Goal: Task Accomplishment & Management: Use online tool/utility

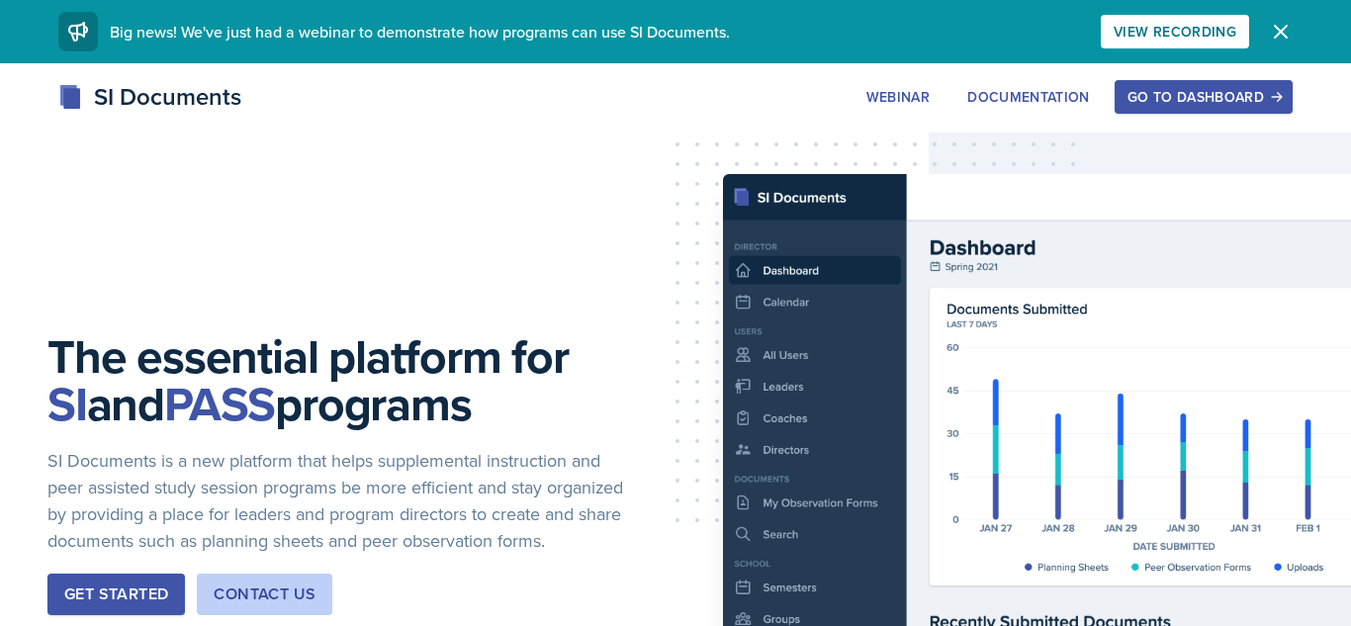
click at [1235, 105] on div "Go to Dashboard" at bounding box center [1203, 97] width 152 height 16
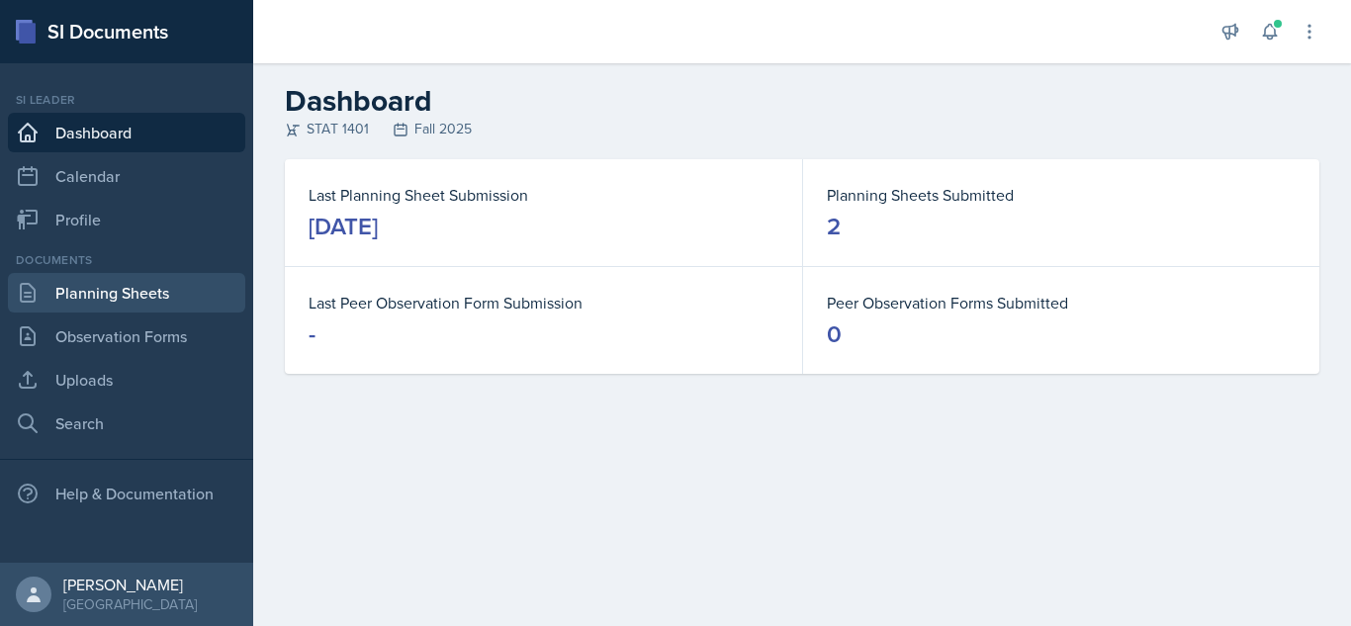
click at [131, 279] on link "Planning Sheets" at bounding box center [126, 293] width 237 height 40
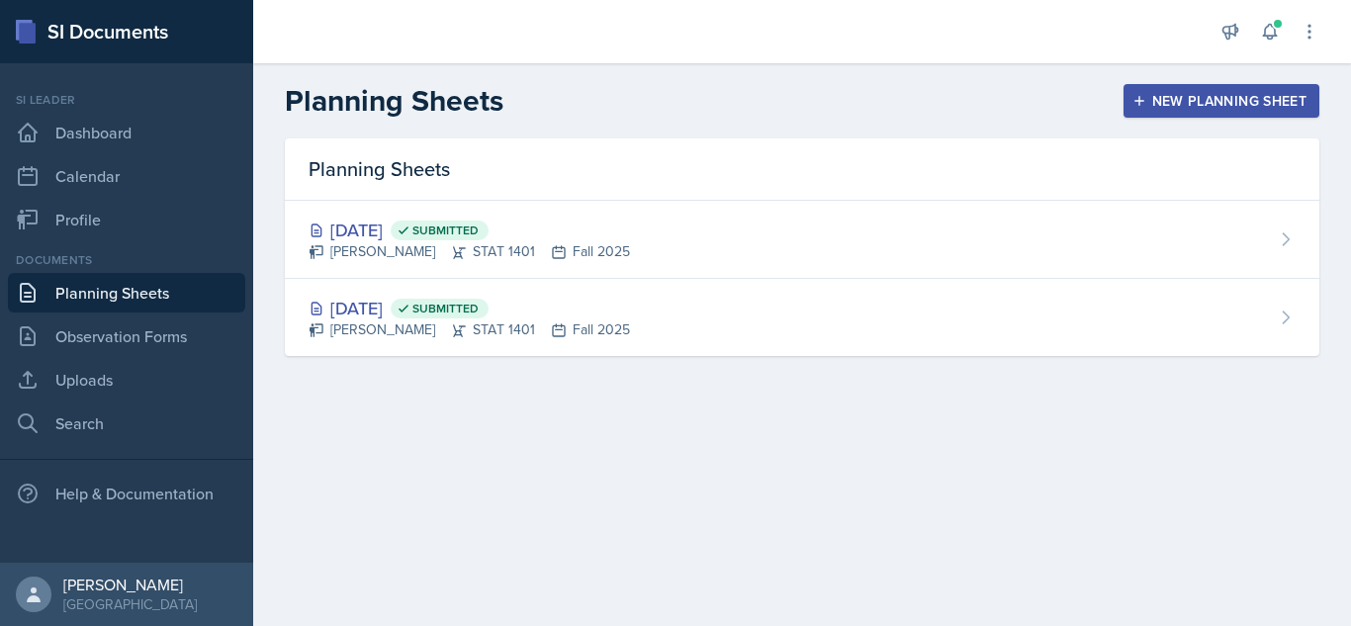
click at [1231, 106] on div "New Planning Sheet" at bounding box center [1221, 101] width 170 height 16
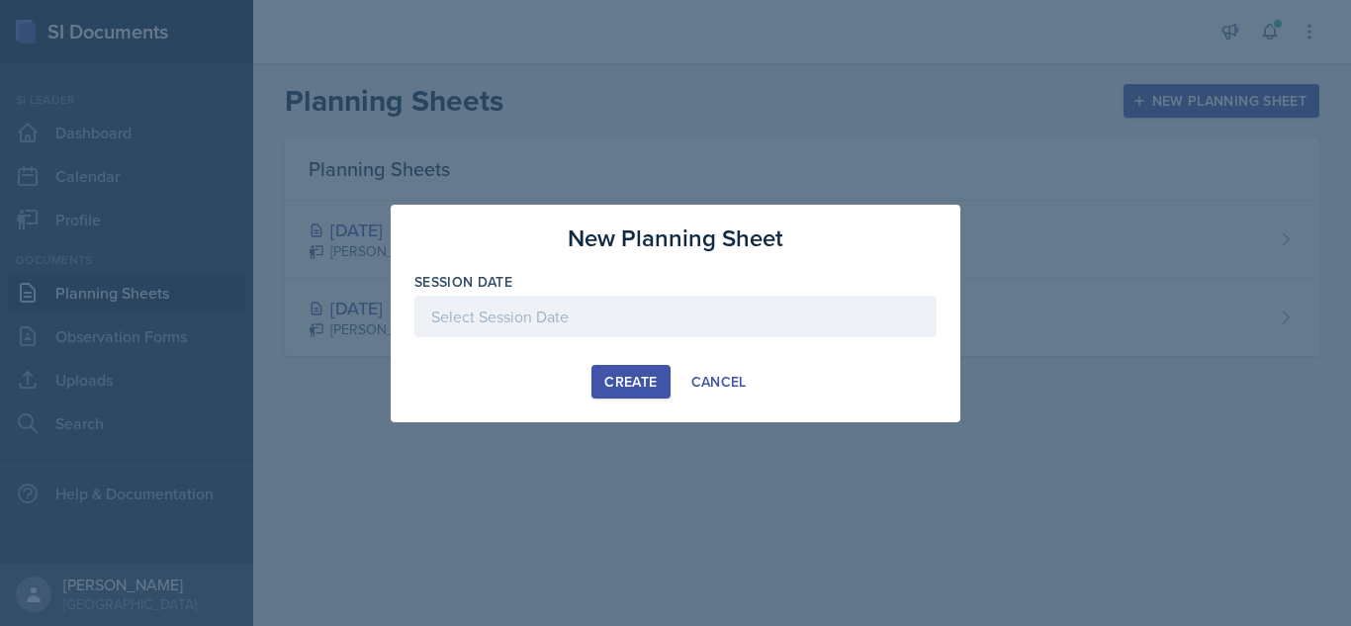
click at [620, 301] on div at bounding box center [675, 317] width 522 height 42
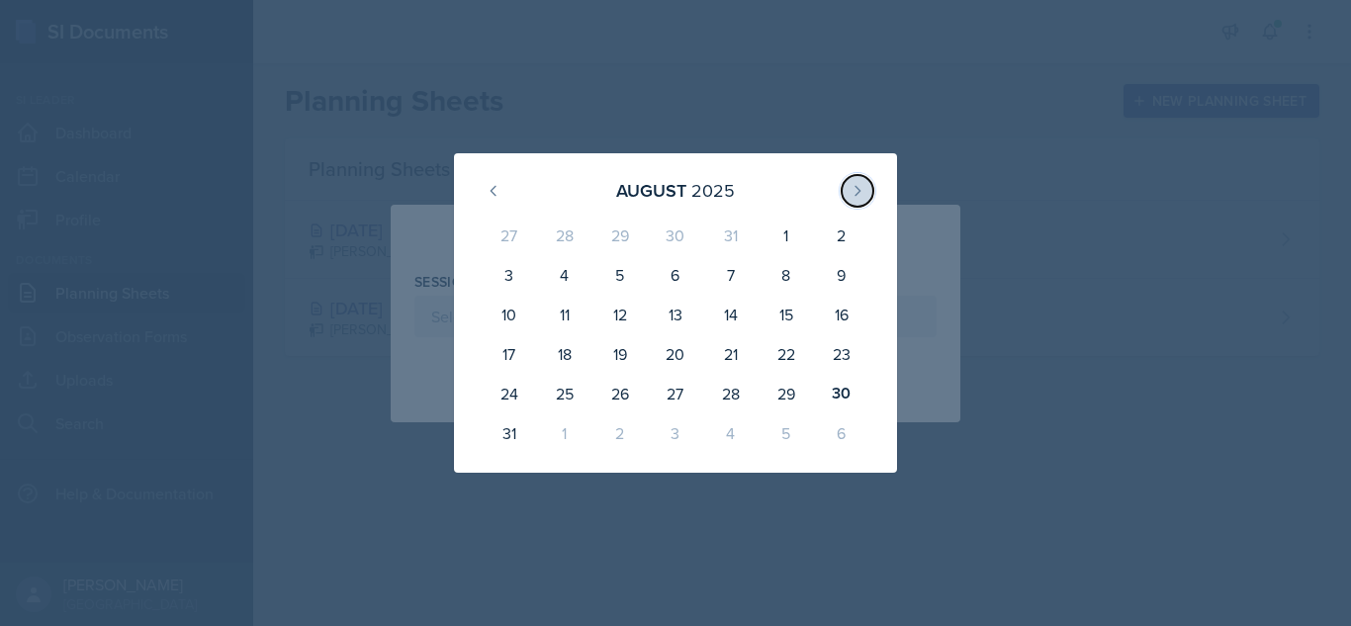
click at [862, 190] on icon at bounding box center [857, 191] width 16 height 16
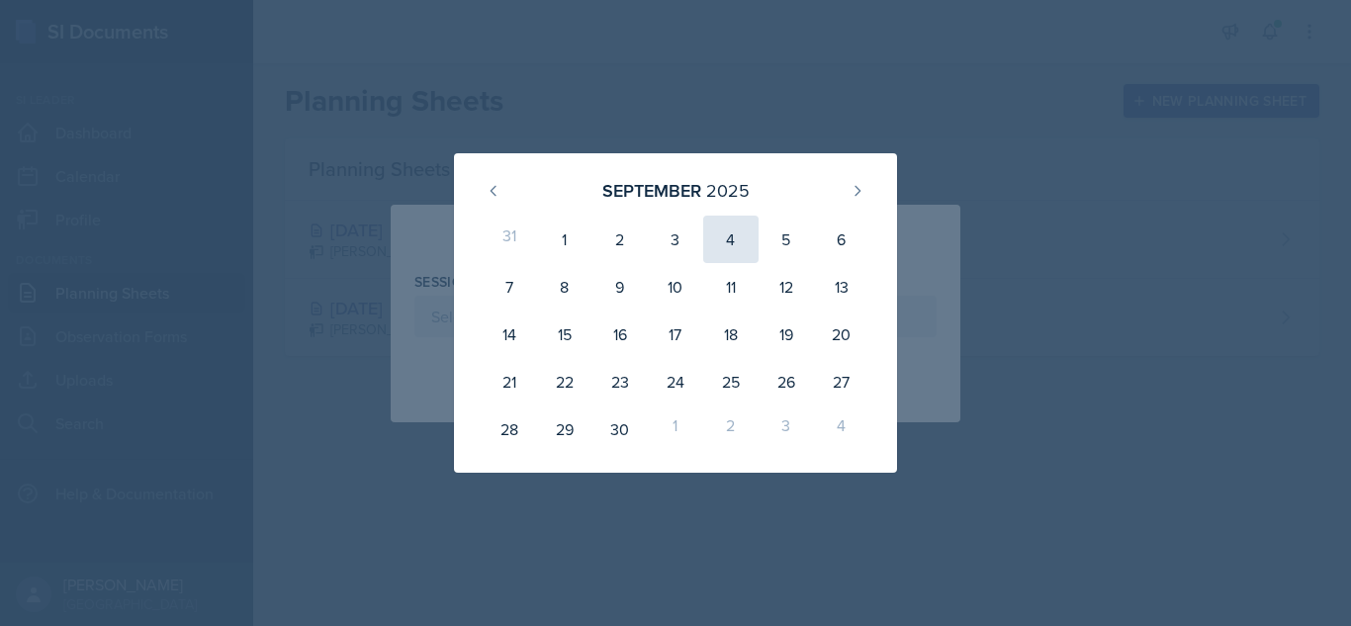
click at [735, 229] on div "4" at bounding box center [730, 239] width 55 height 47
type input "[DATE]"
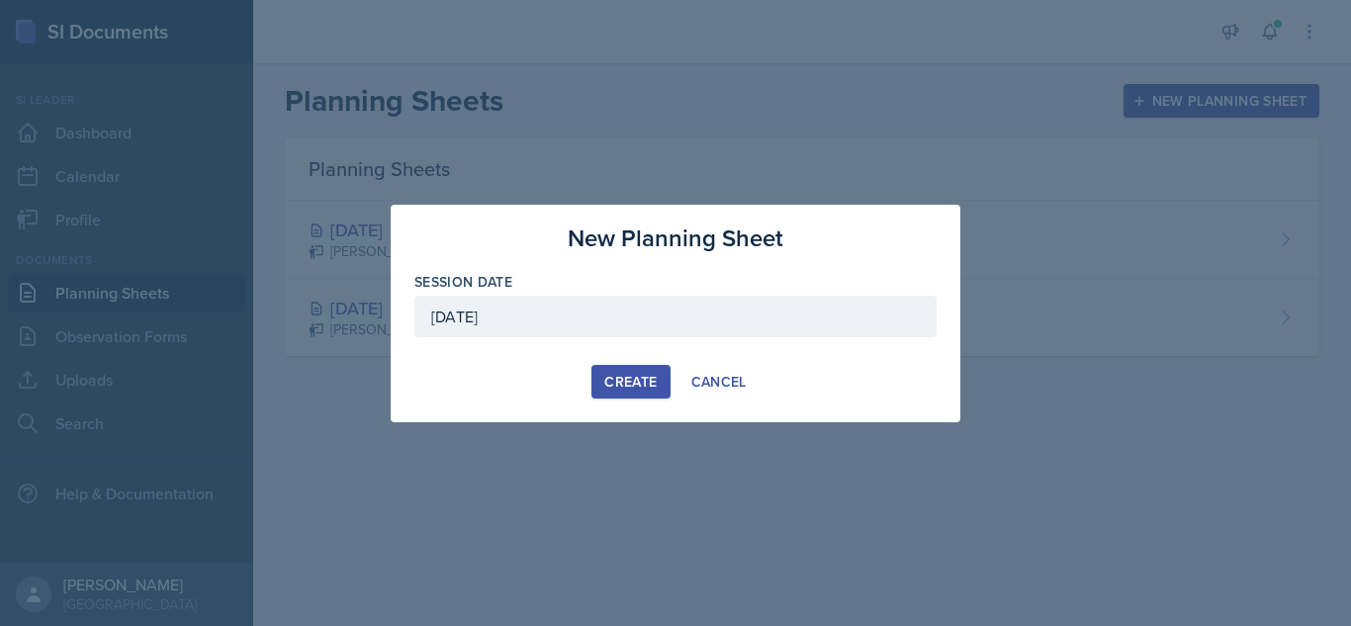
click at [612, 394] on button "Create" at bounding box center [630, 382] width 78 height 34
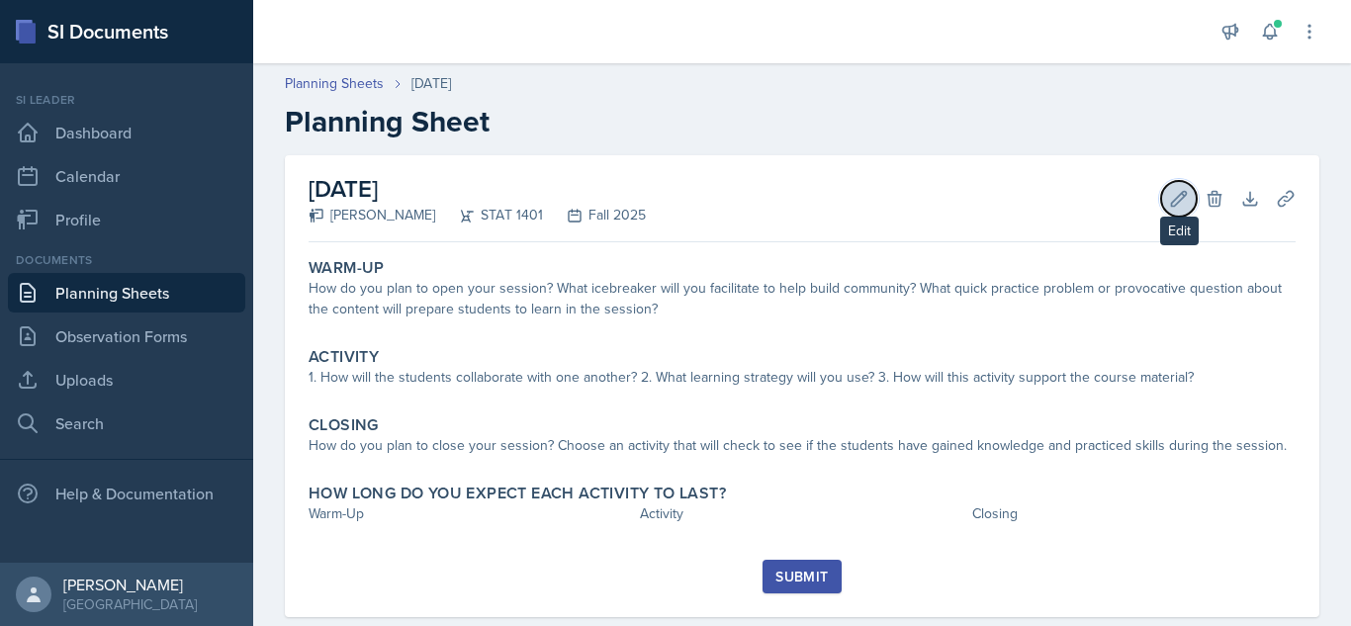
click at [1170, 195] on icon at bounding box center [1179, 199] width 20 height 20
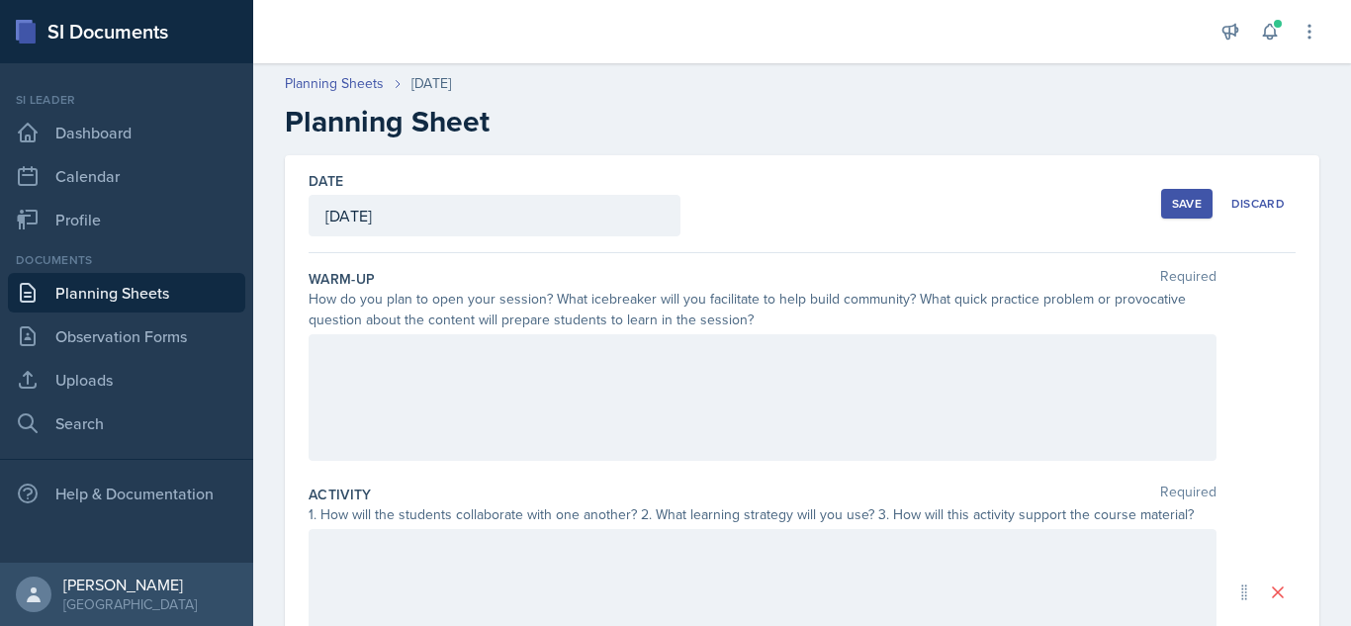
click at [683, 356] on div at bounding box center [763, 397] width 908 height 127
click at [436, 428] on div at bounding box center [763, 397] width 908 height 127
